Goal: Register for event/course

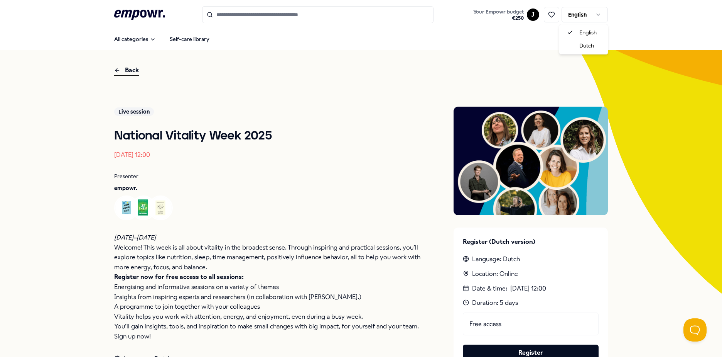
click at [351, 8] on html ".empowr-logo_svg__cls-1{fill:#03032f} Your Empowr budget € 250 J English All ca…" at bounding box center [361, 178] width 722 height 357
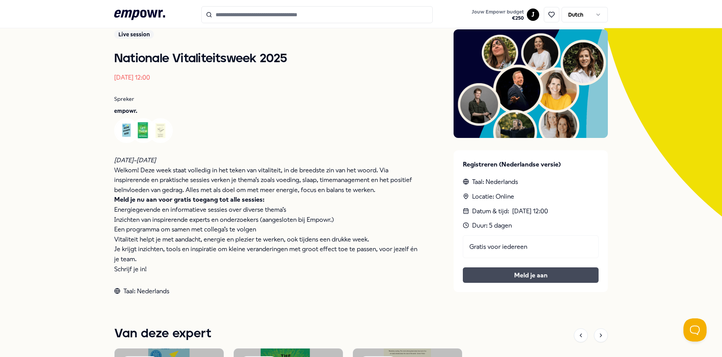
click at [469, 271] on link "Meld je aan" at bounding box center [530, 275] width 123 height 10
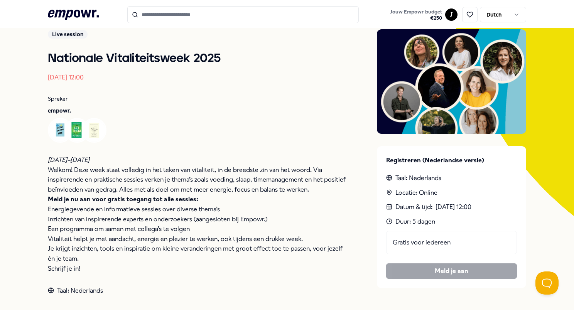
scroll to position [77, 0]
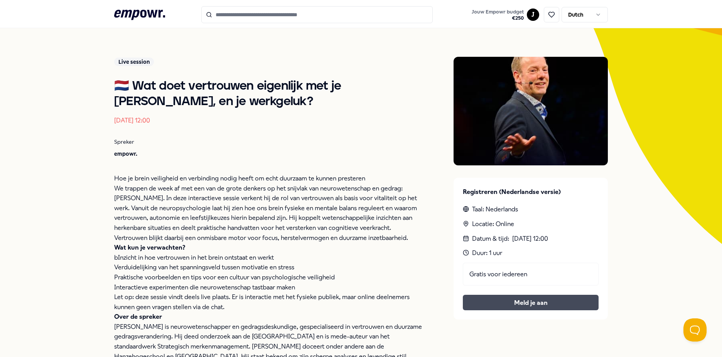
click at [474, 298] on button "Meld je aan" at bounding box center [531, 301] width 136 height 15
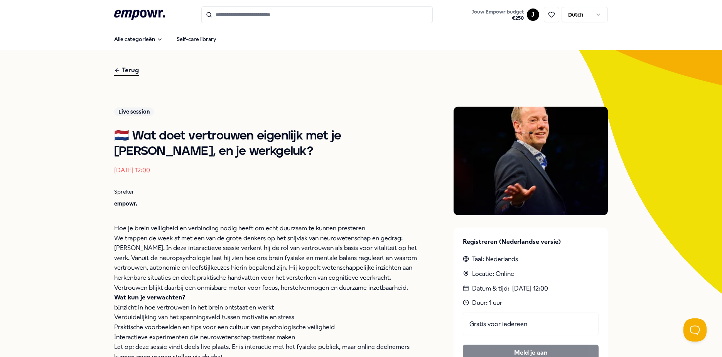
click at [128, 72] on div "Terug" at bounding box center [126, 70] width 25 height 10
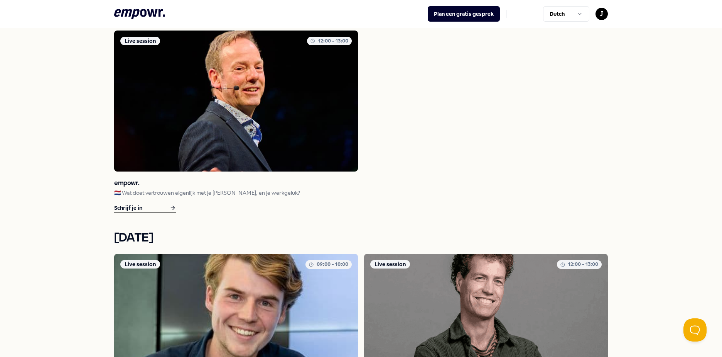
scroll to position [424, 0]
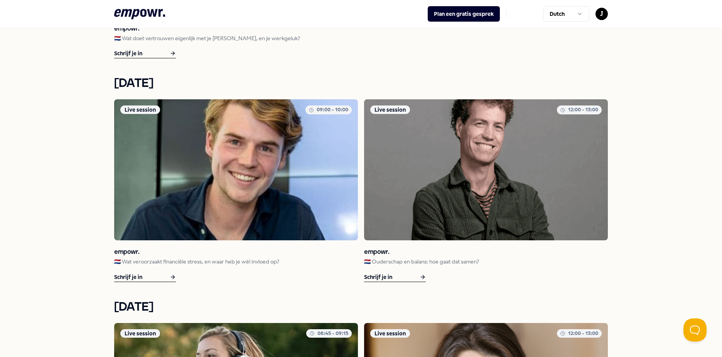
click at [461, 212] on img at bounding box center [486, 169] width 244 height 141
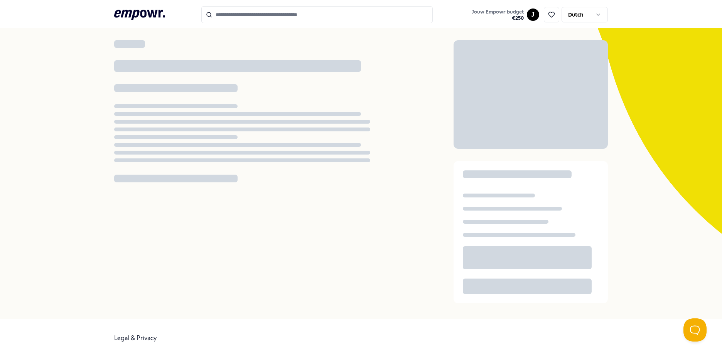
scroll to position [50, 0]
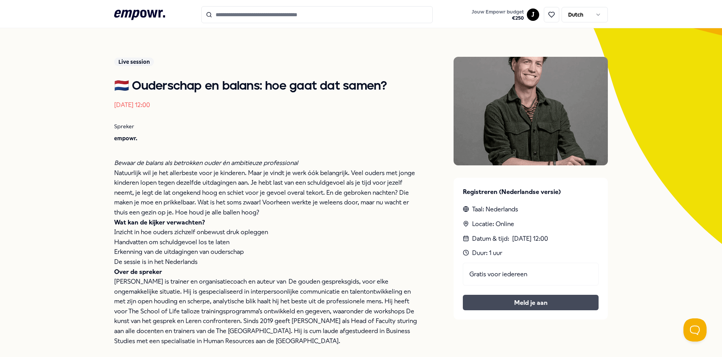
click at [479, 303] on button "Meld je aan" at bounding box center [531, 301] width 136 height 15
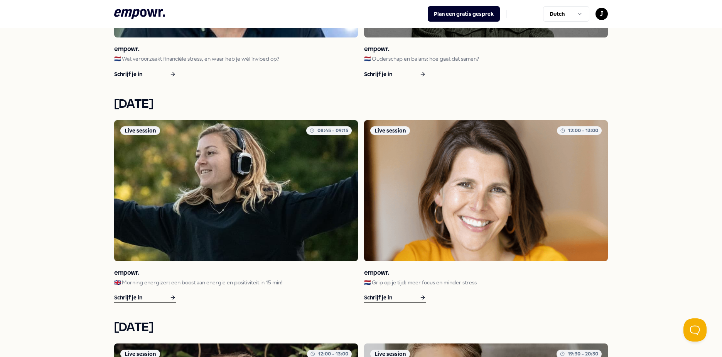
scroll to position [629, 0]
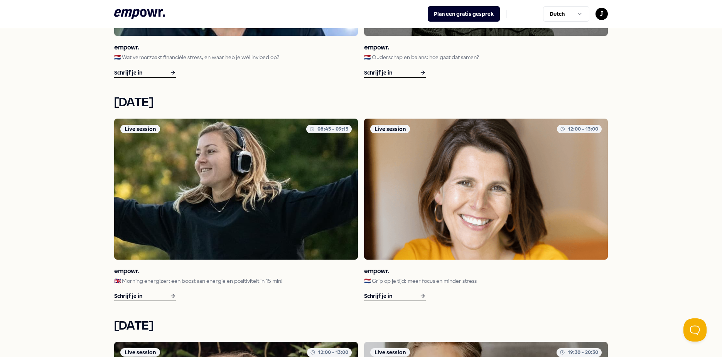
click at [180, 203] on img at bounding box center [236, 188] width 244 height 141
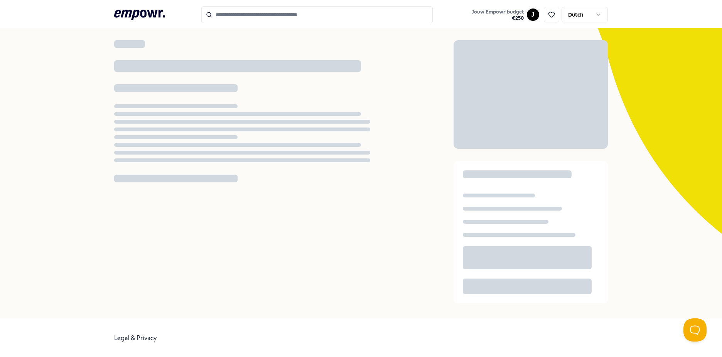
scroll to position [50, 0]
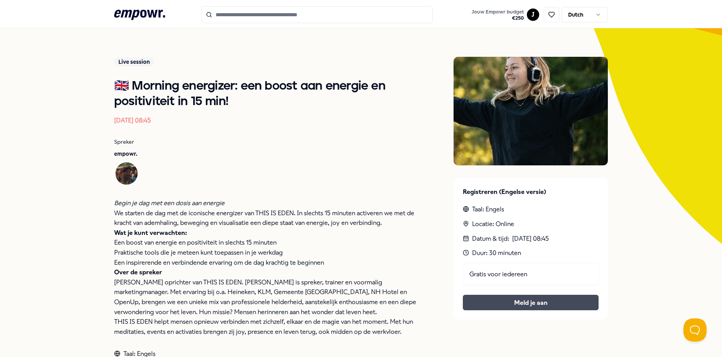
click at [506, 296] on button "Meld je aan" at bounding box center [531, 301] width 136 height 15
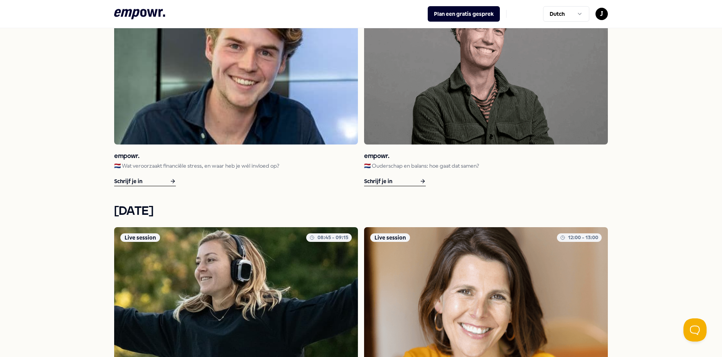
scroll to position [744, 0]
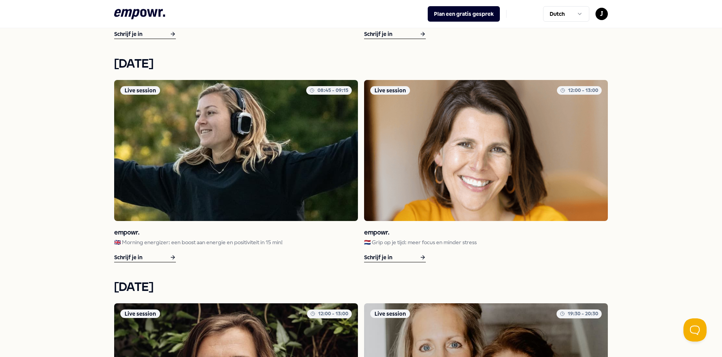
click at [466, 168] on img at bounding box center [486, 150] width 244 height 141
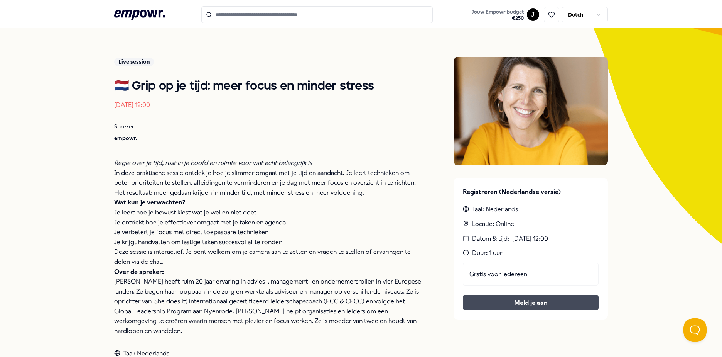
click at [487, 297] on button "Meld je aan" at bounding box center [531, 301] width 136 height 15
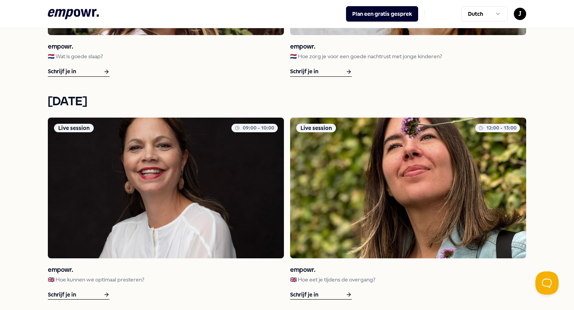
scroll to position [1029, 0]
